Goal: Information Seeking & Learning: Find specific fact

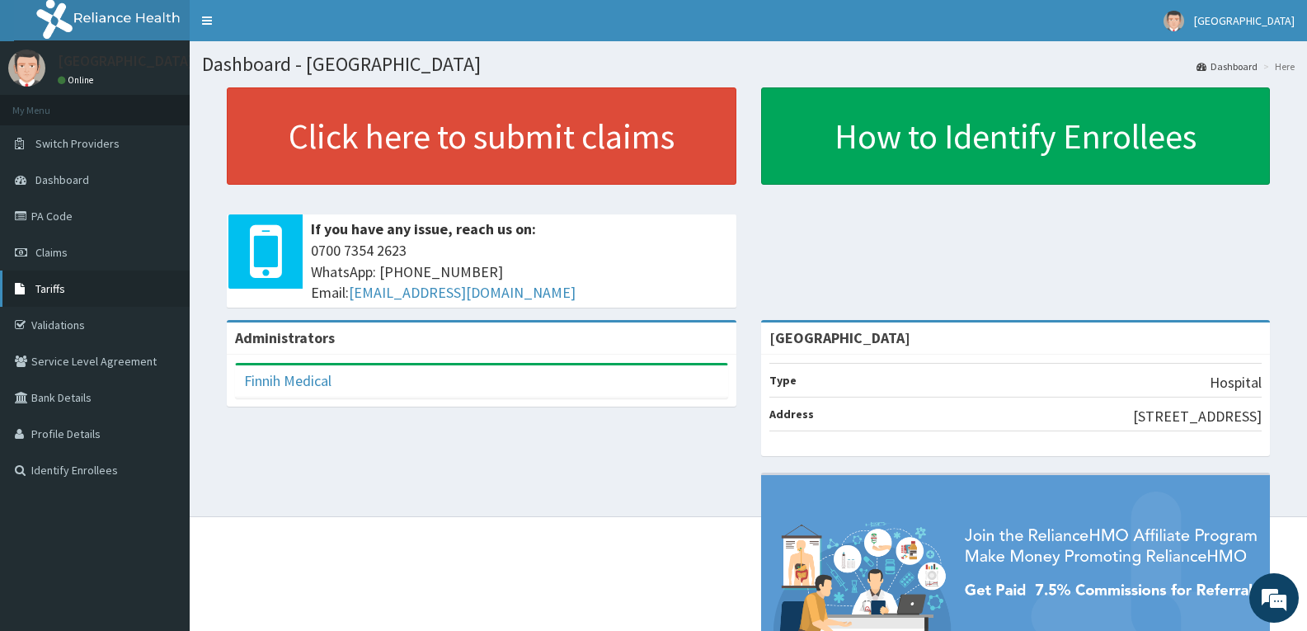
click at [46, 290] on span "Tariffs" at bounding box center [50, 288] width 30 height 15
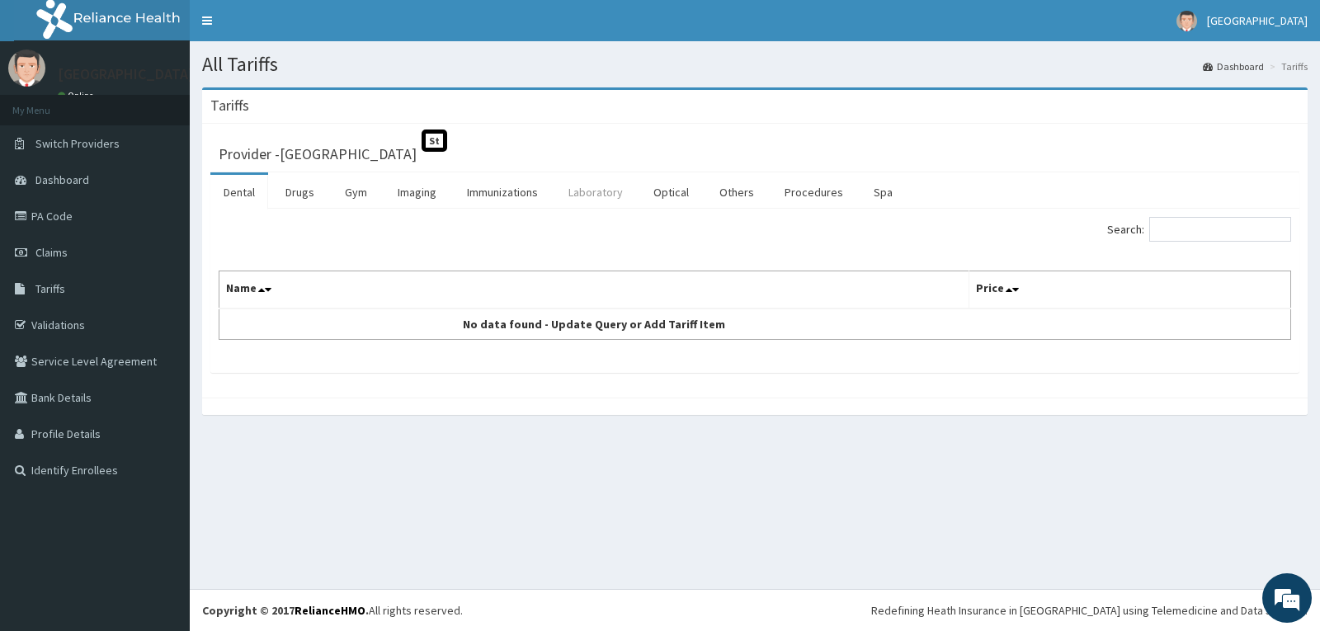
click at [586, 196] on link "Laboratory" at bounding box center [595, 192] width 81 height 35
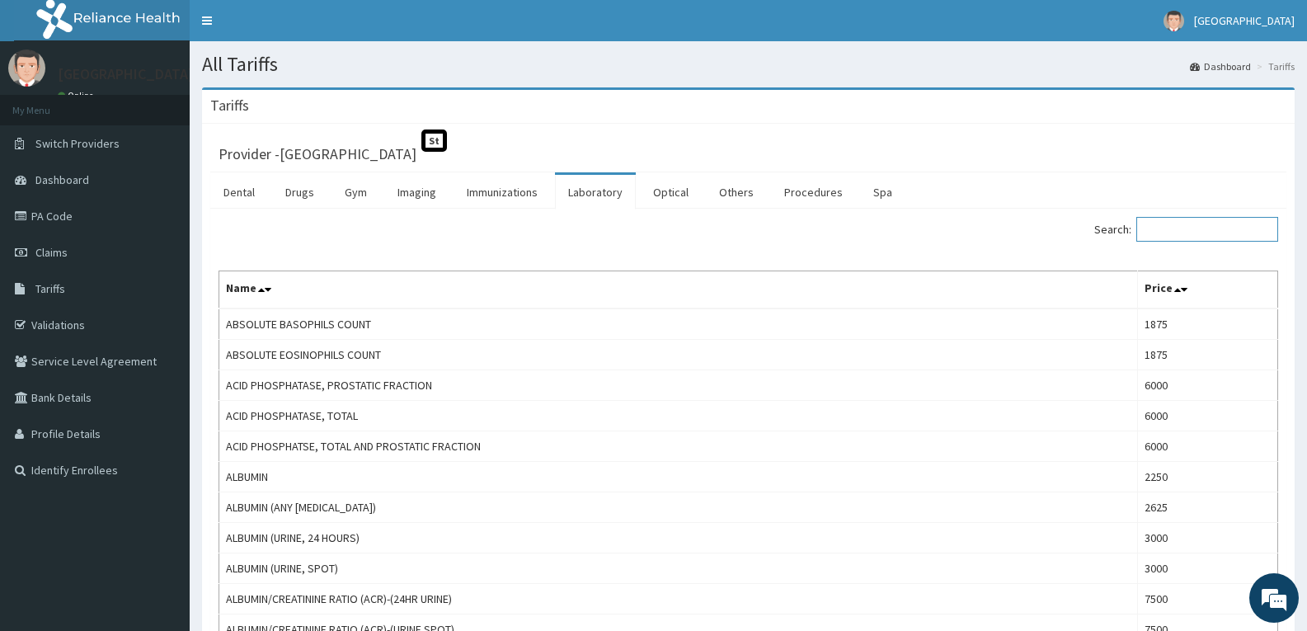
click at [1199, 228] on input "Search:" at bounding box center [1208, 229] width 142 height 25
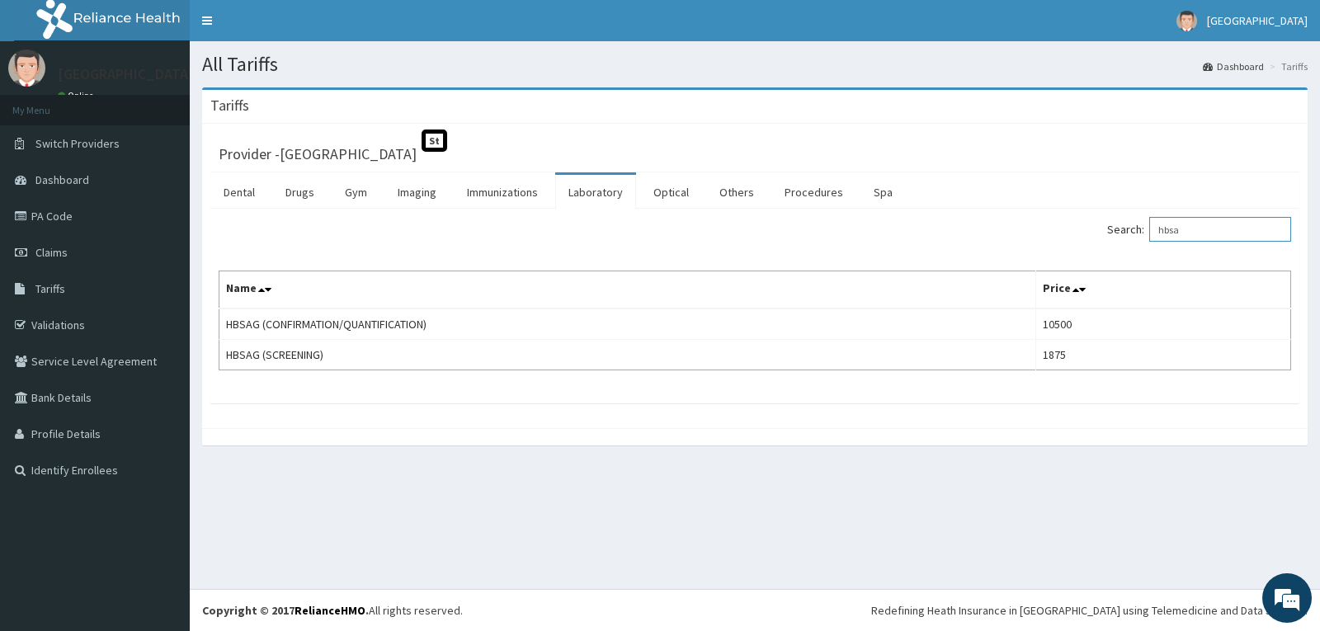
type input "hbsa"
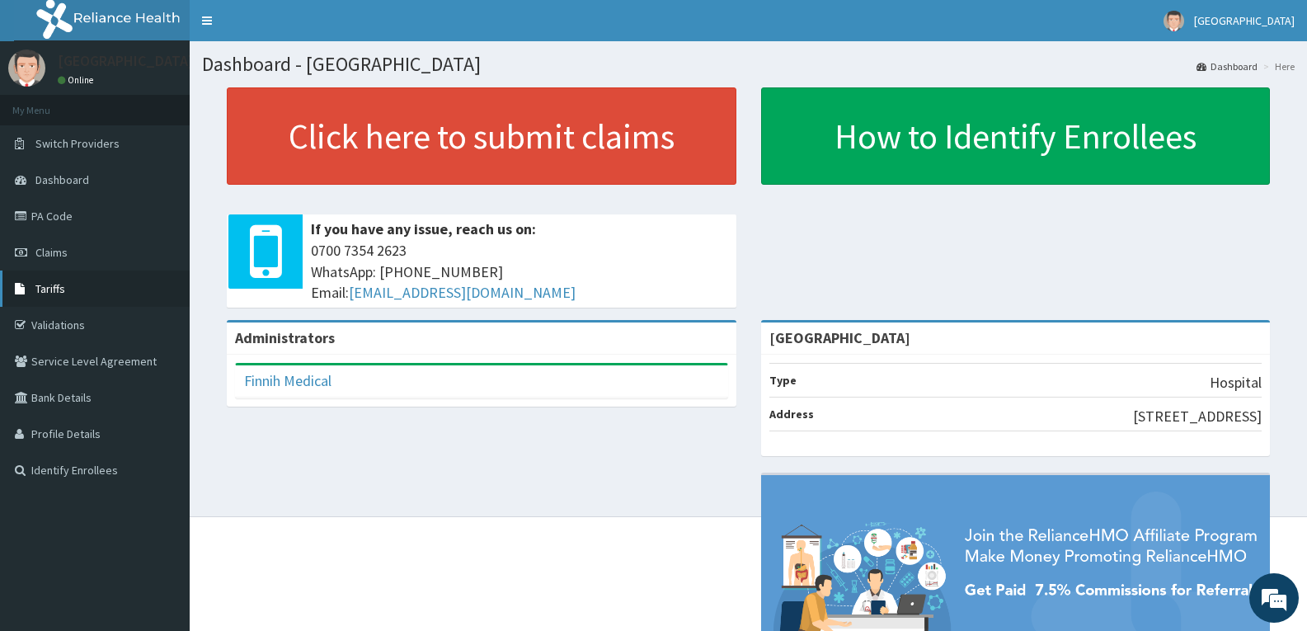
click at [70, 291] on link "Tariffs" at bounding box center [95, 289] width 190 height 36
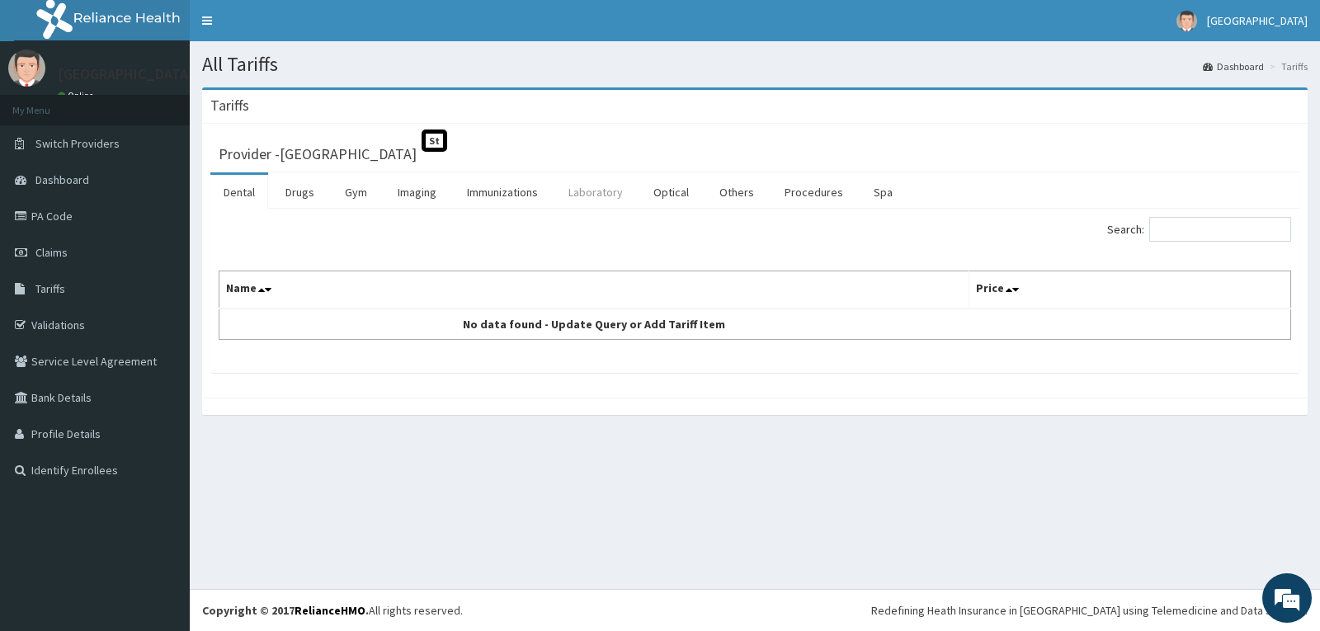
click at [631, 194] on link "Laboratory" at bounding box center [595, 192] width 81 height 35
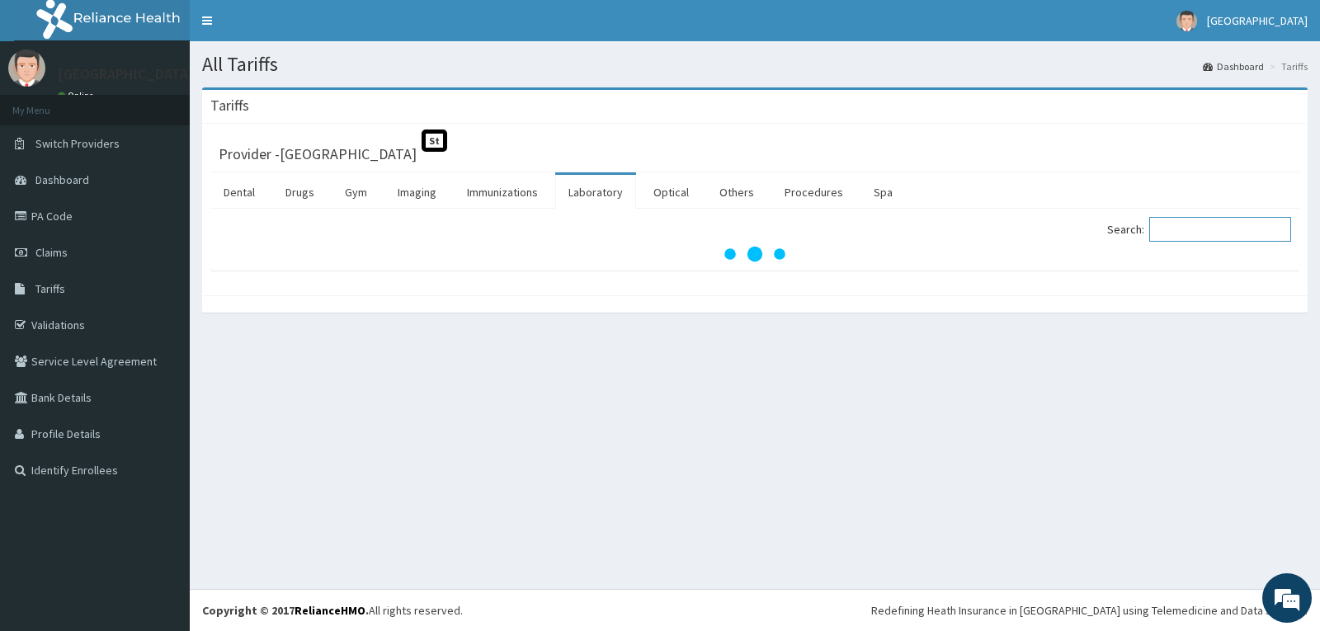
click at [1194, 236] on input "Search:" at bounding box center [1220, 229] width 142 height 25
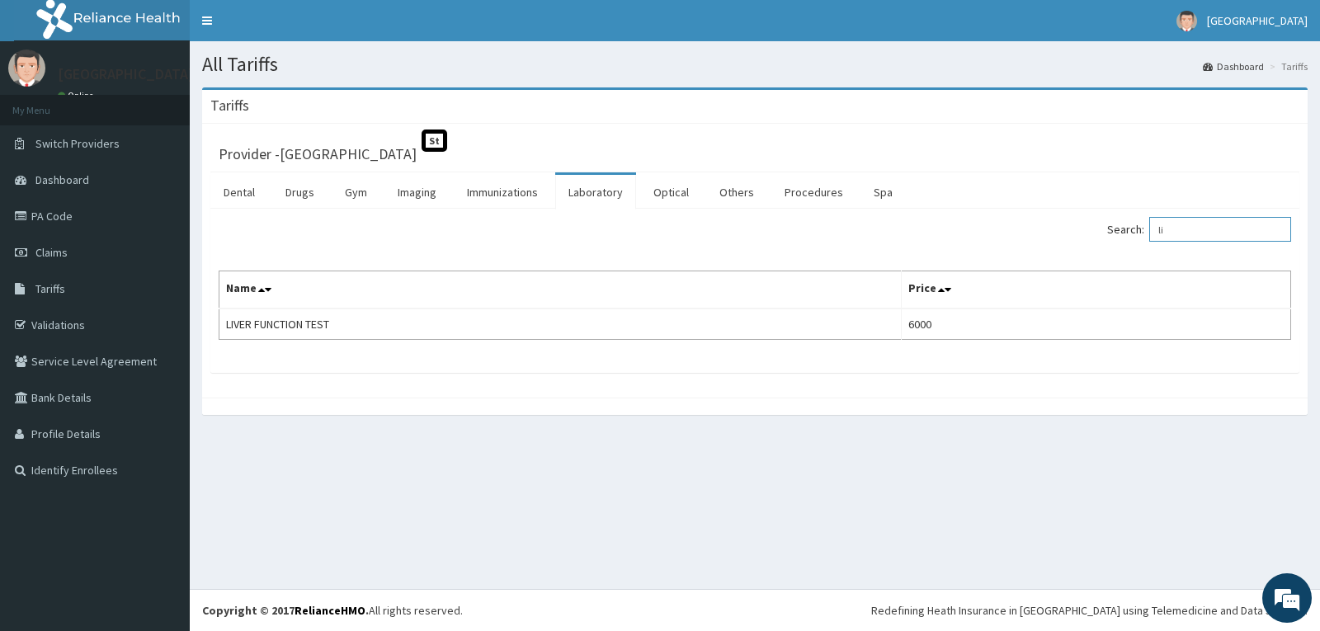
type input "l"
type input "4"
type input "e"
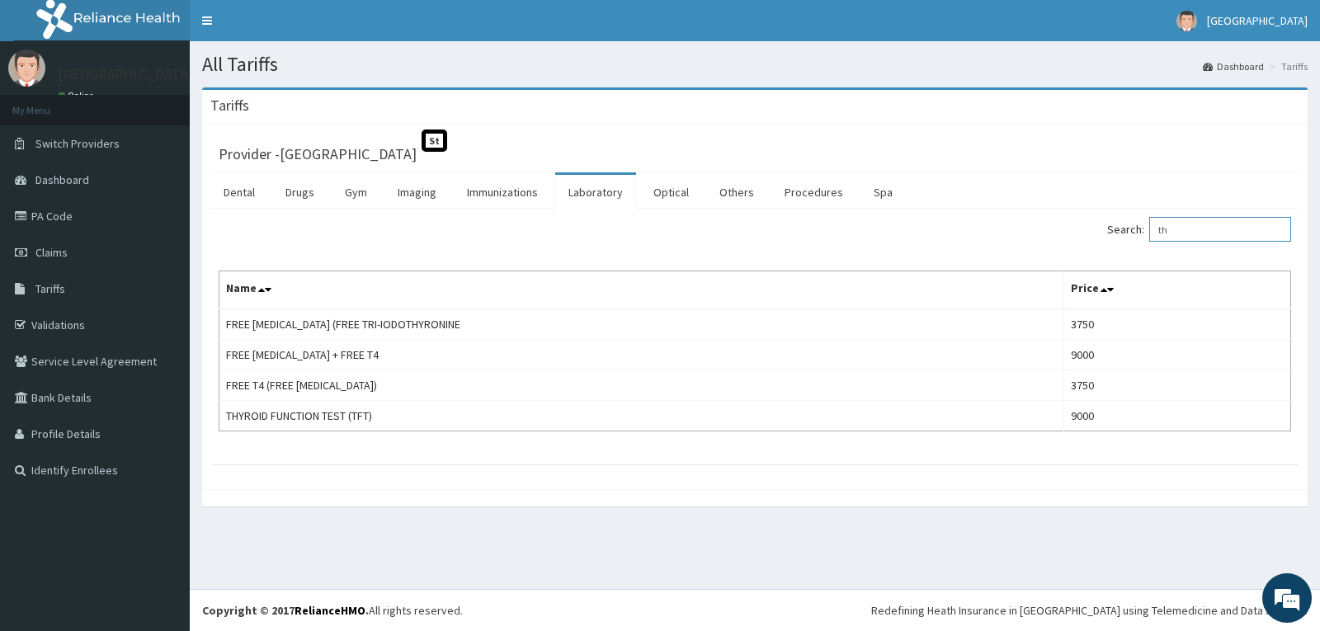
type input "t"
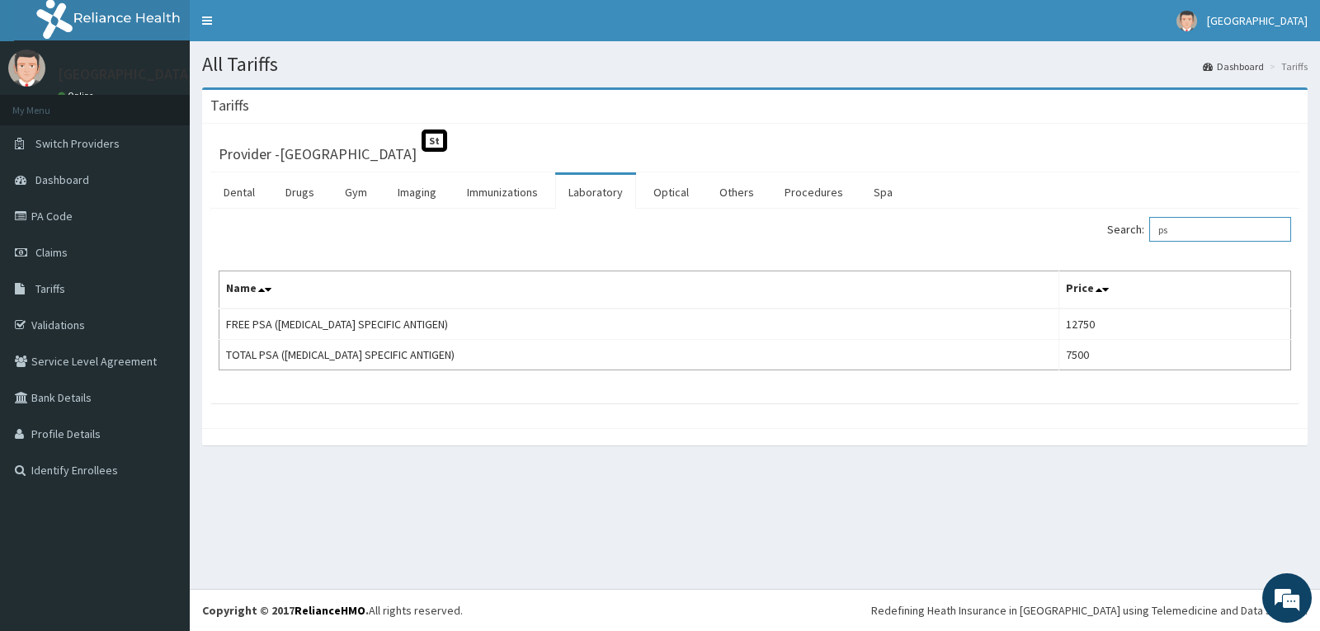
type input "p"
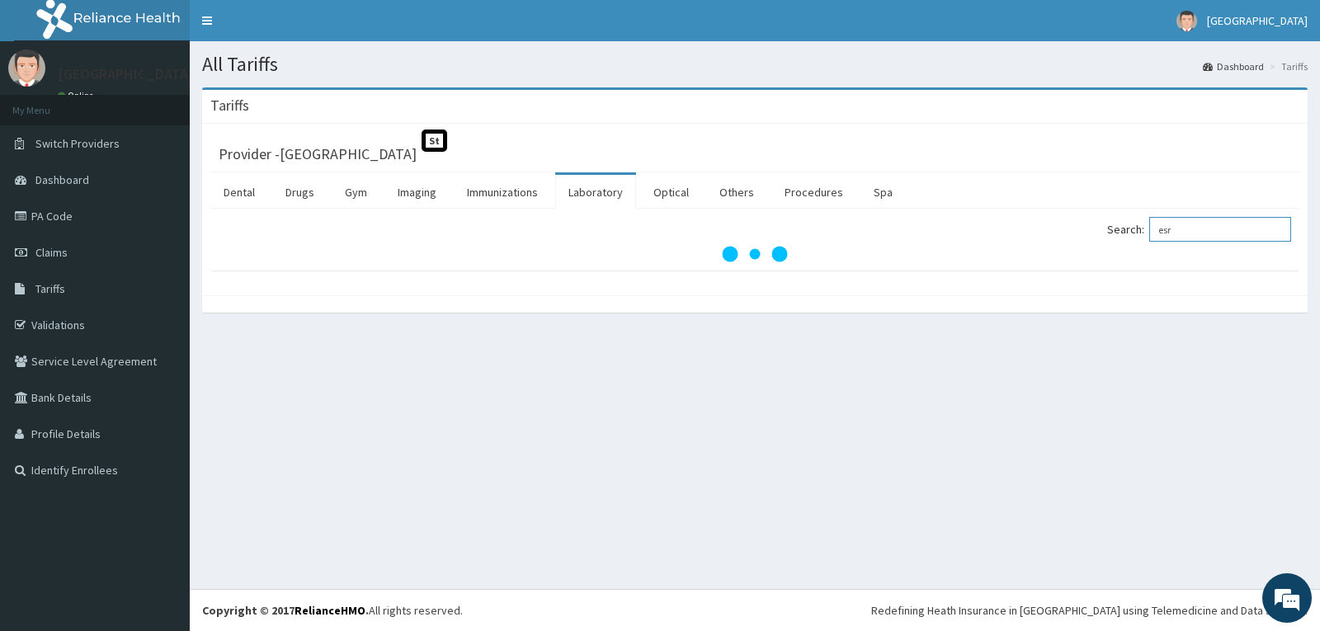
type input "esr"
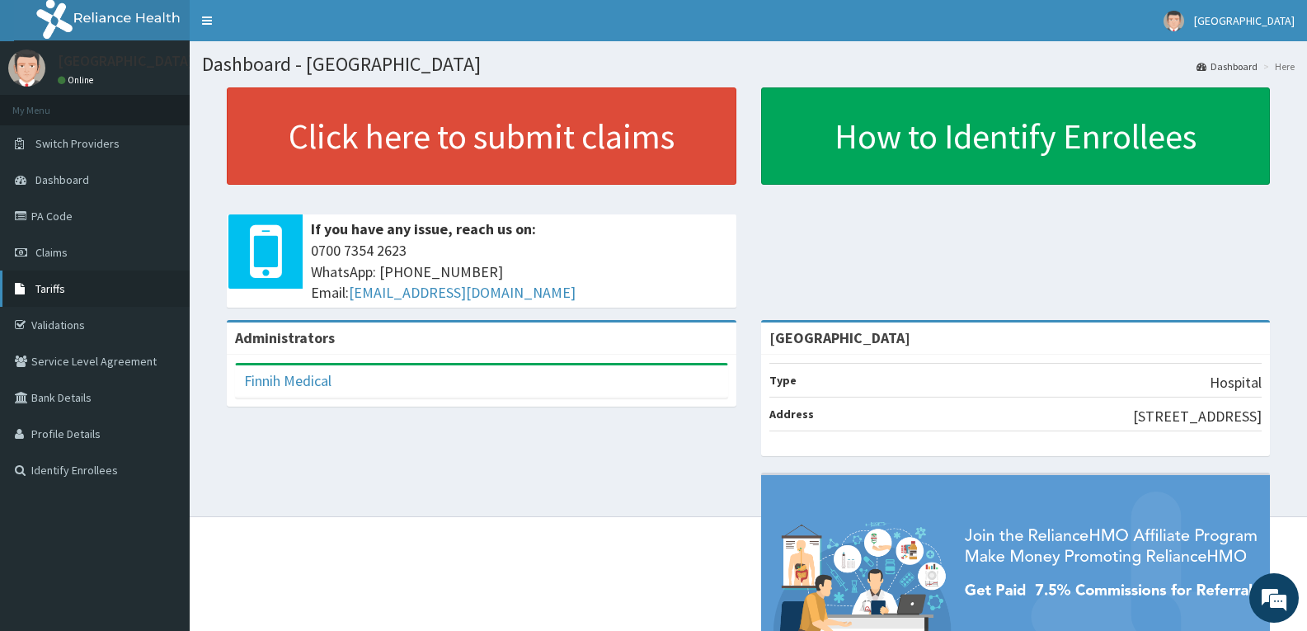
click at [79, 293] on link "Tariffs" at bounding box center [95, 289] width 190 height 36
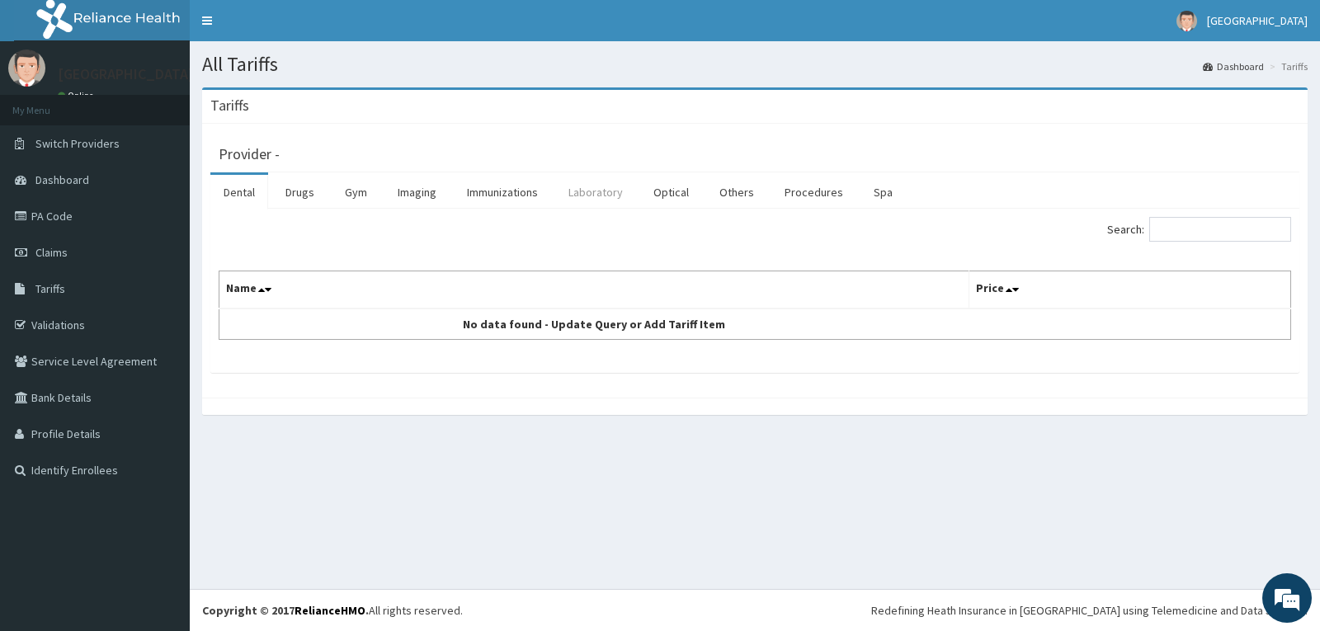
click at [582, 189] on link "Laboratory" at bounding box center [595, 192] width 81 height 35
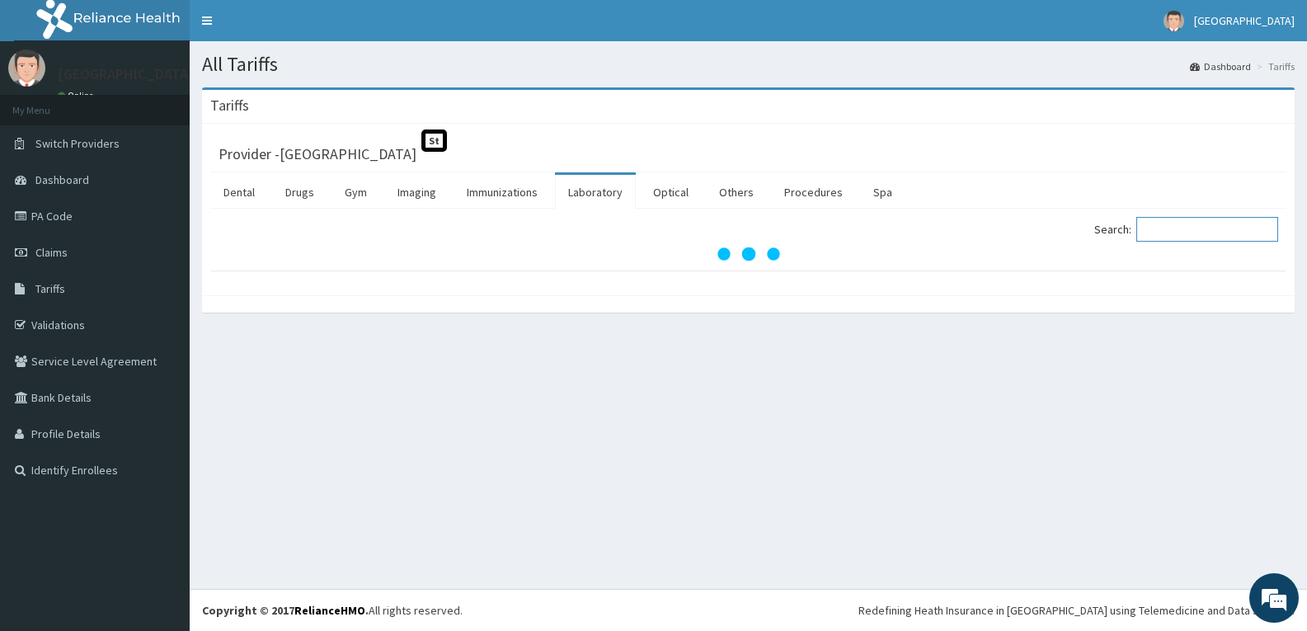
click at [1208, 232] on input "Search:" at bounding box center [1208, 229] width 142 height 25
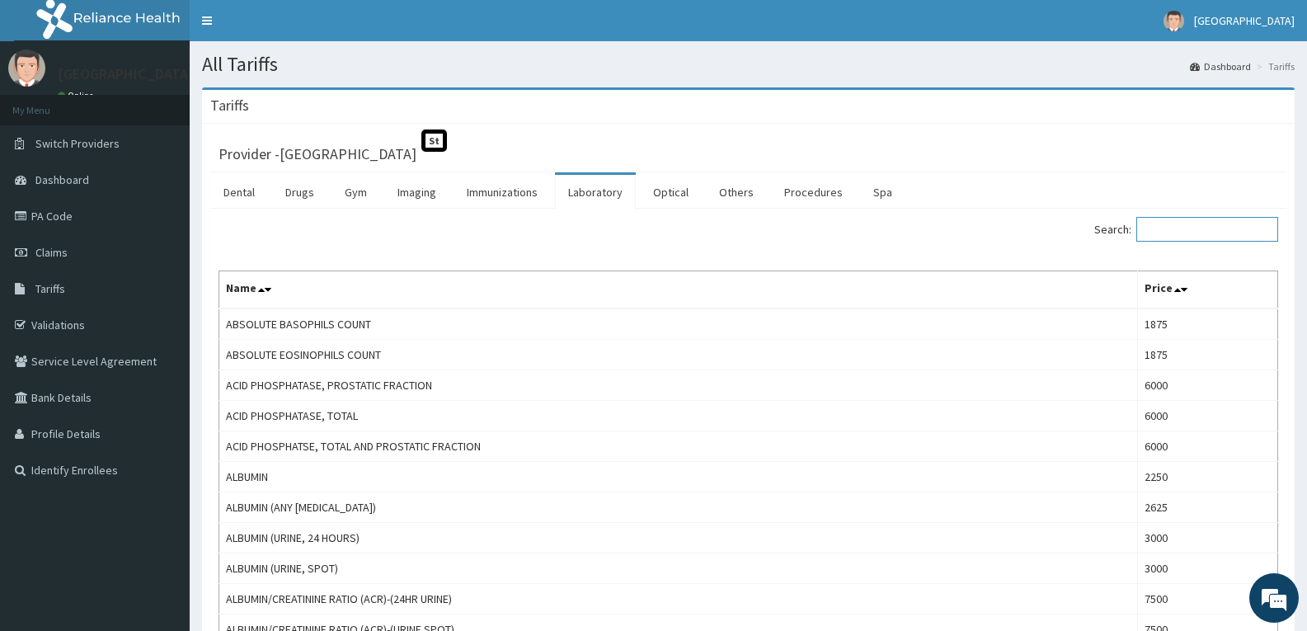
click at [1180, 220] on input "Search:" at bounding box center [1208, 229] width 142 height 25
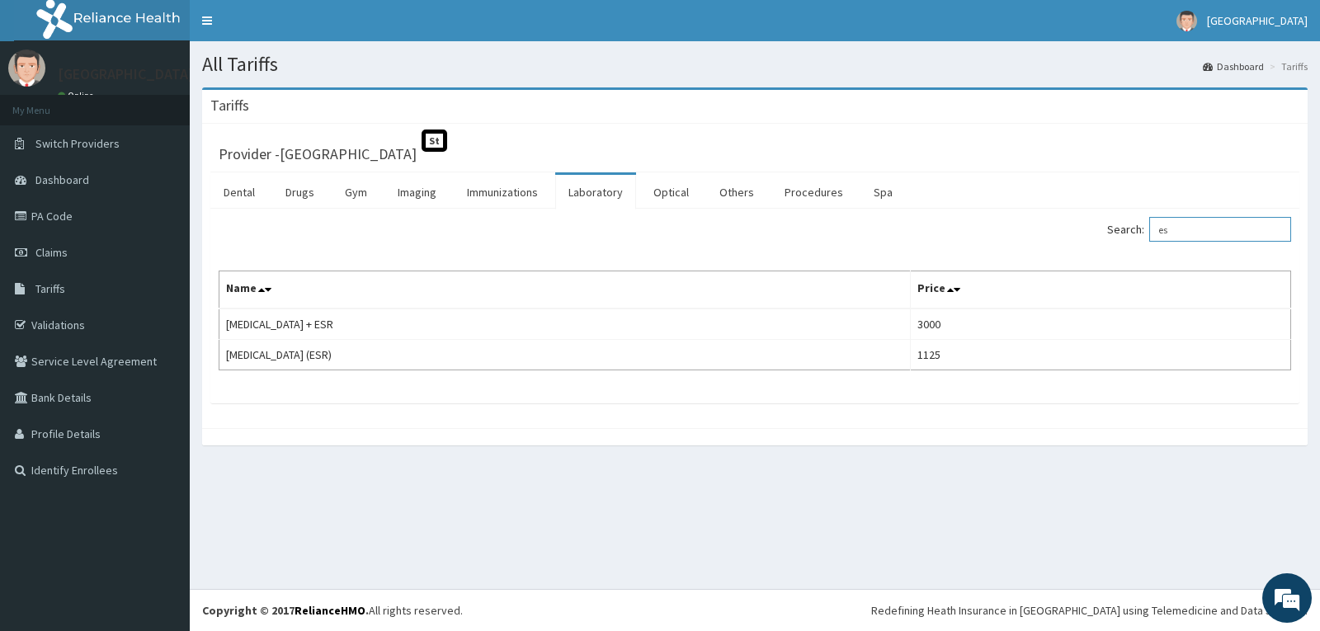
type input "e"
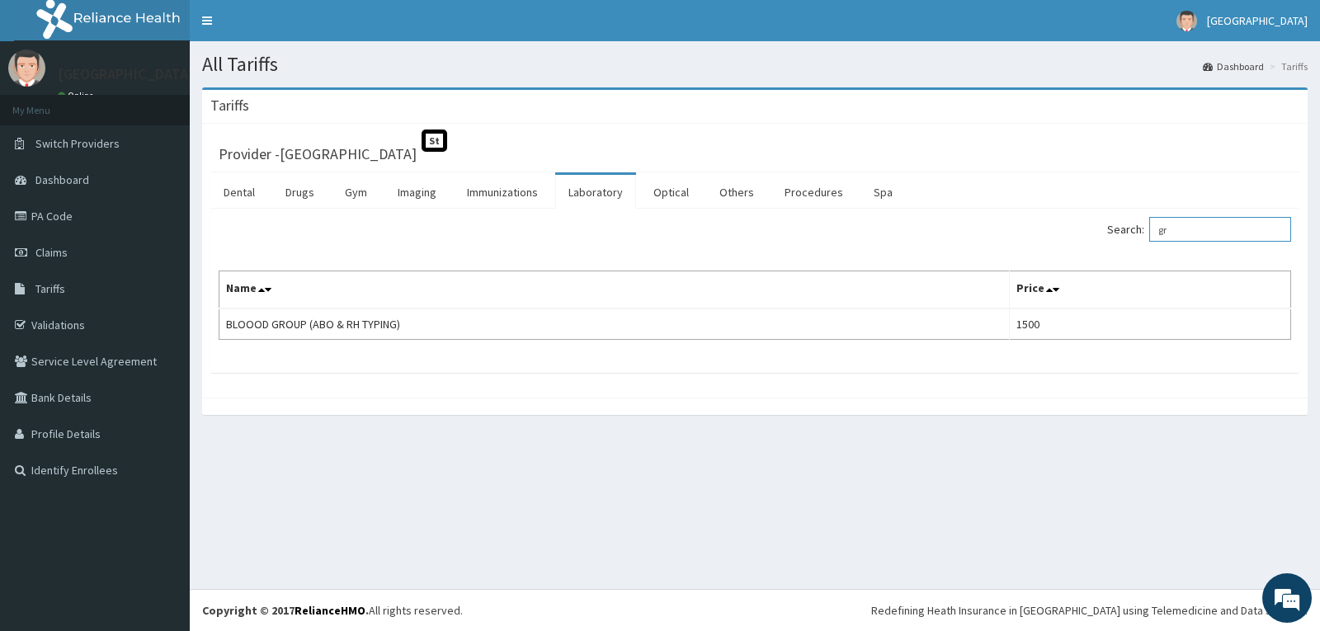
type input "g"
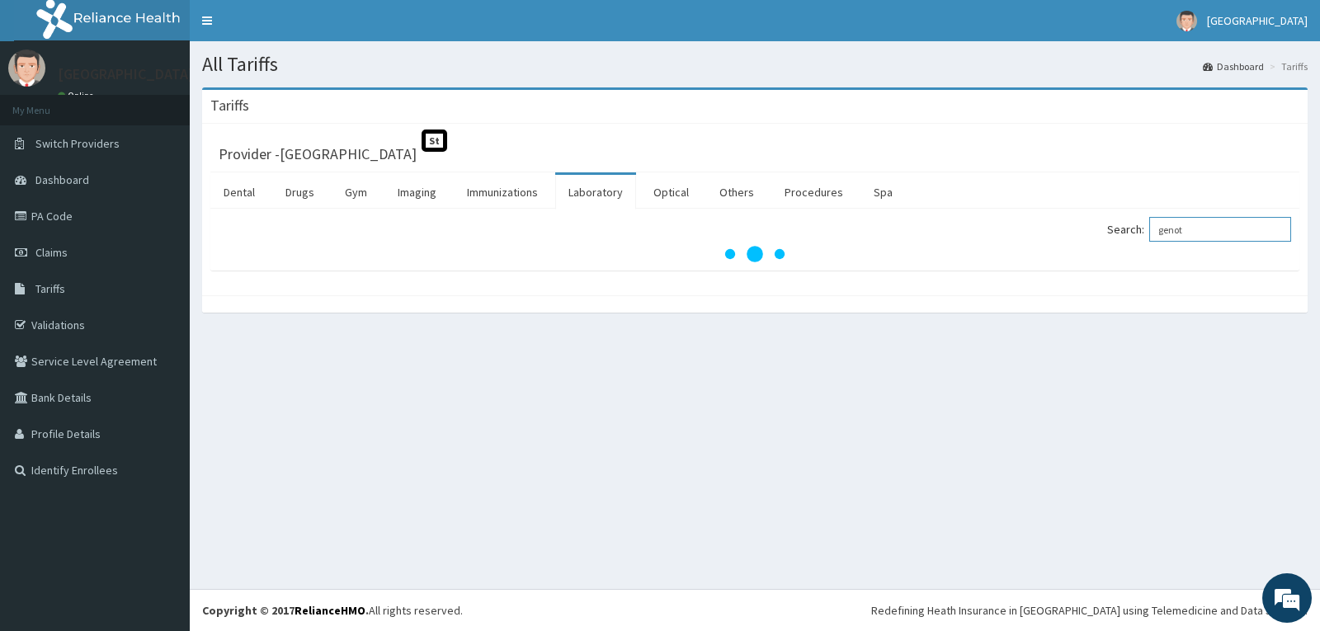
type input "genot"
